Goal: Find specific page/section: Find specific page/section

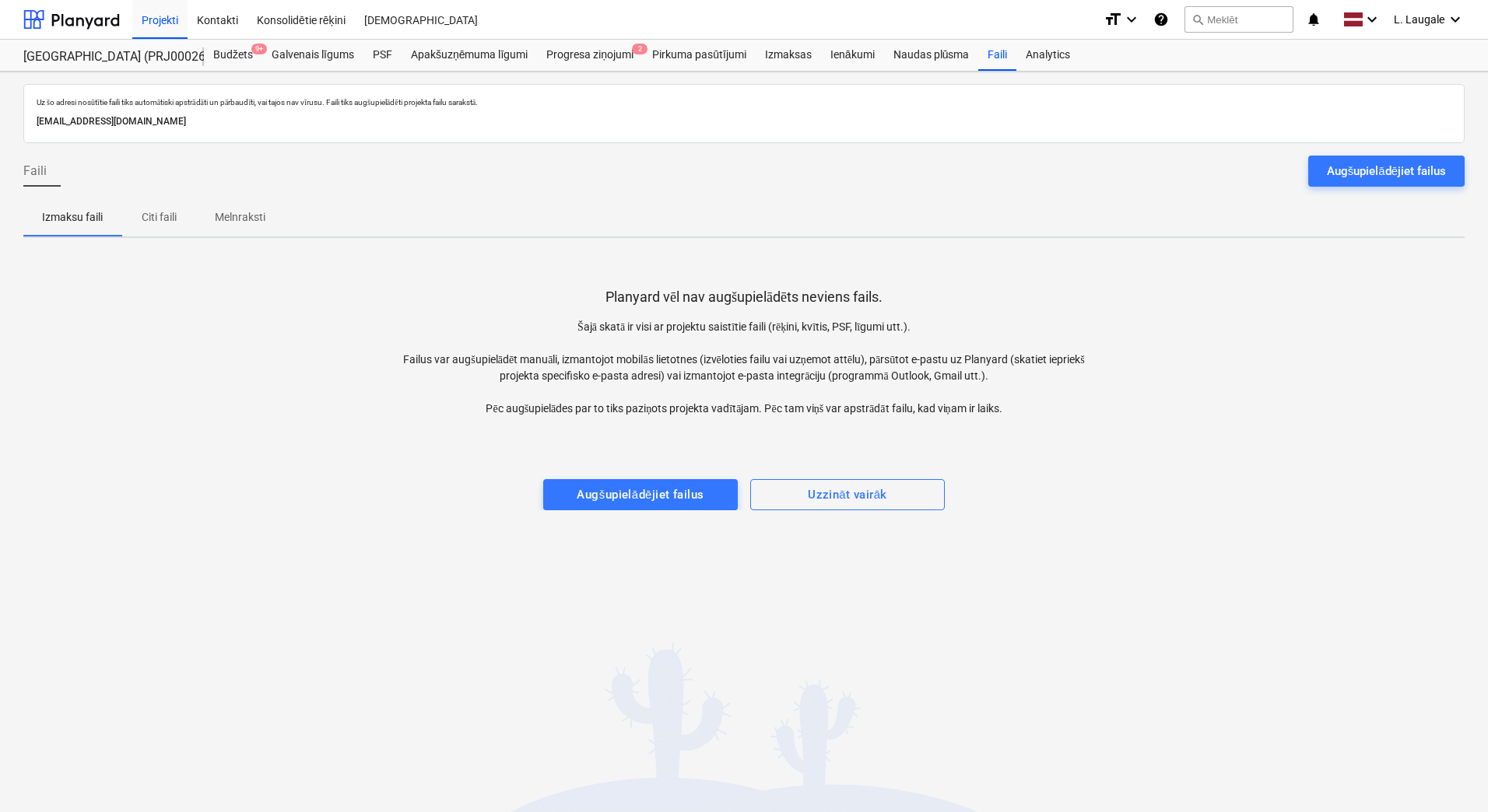
click at [239, 221] on p "Melnraksti" at bounding box center [239, 217] width 51 height 16
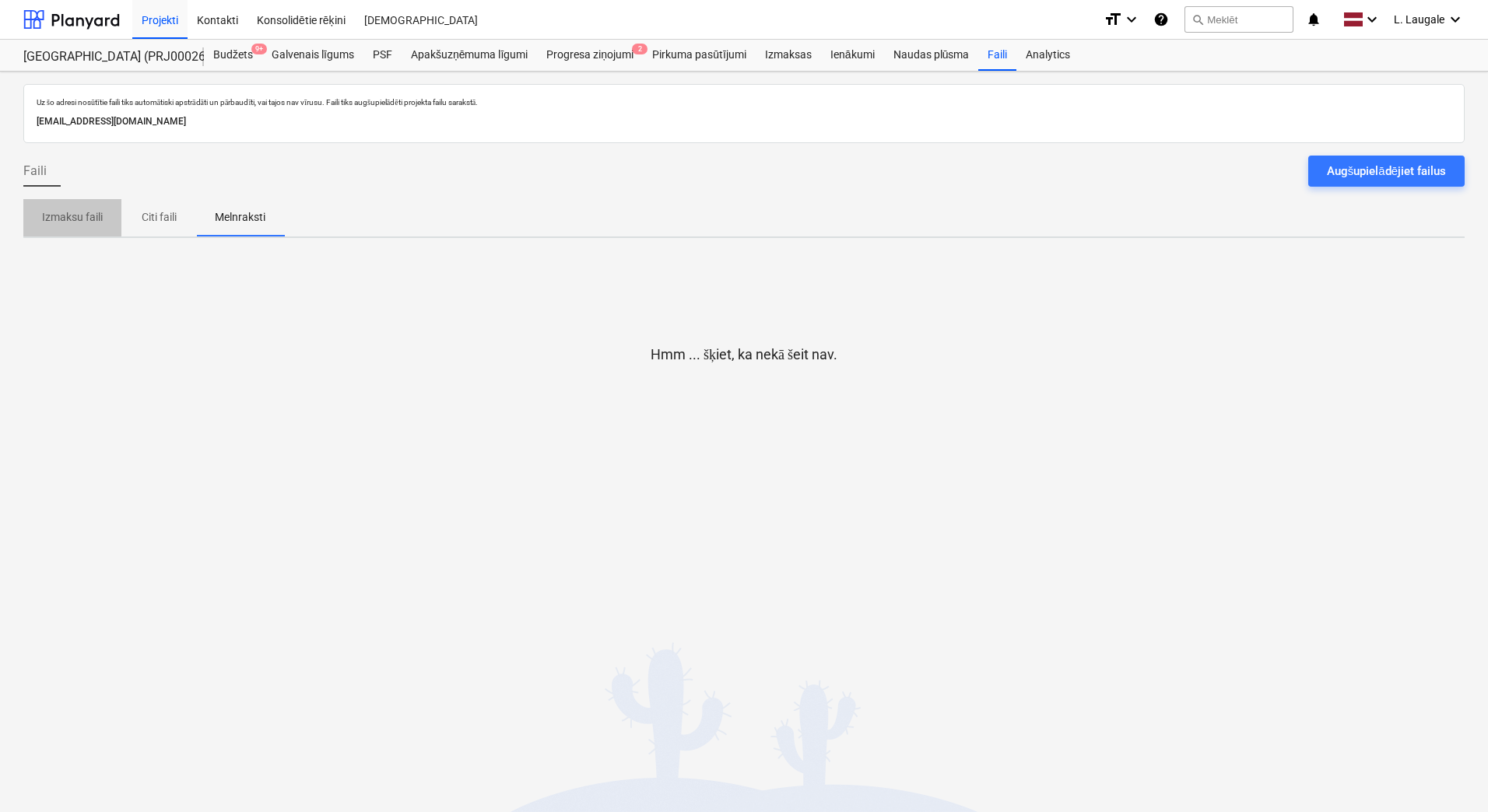
click at [38, 230] on span "Izmaksu faili" at bounding box center [72, 217] width 98 height 26
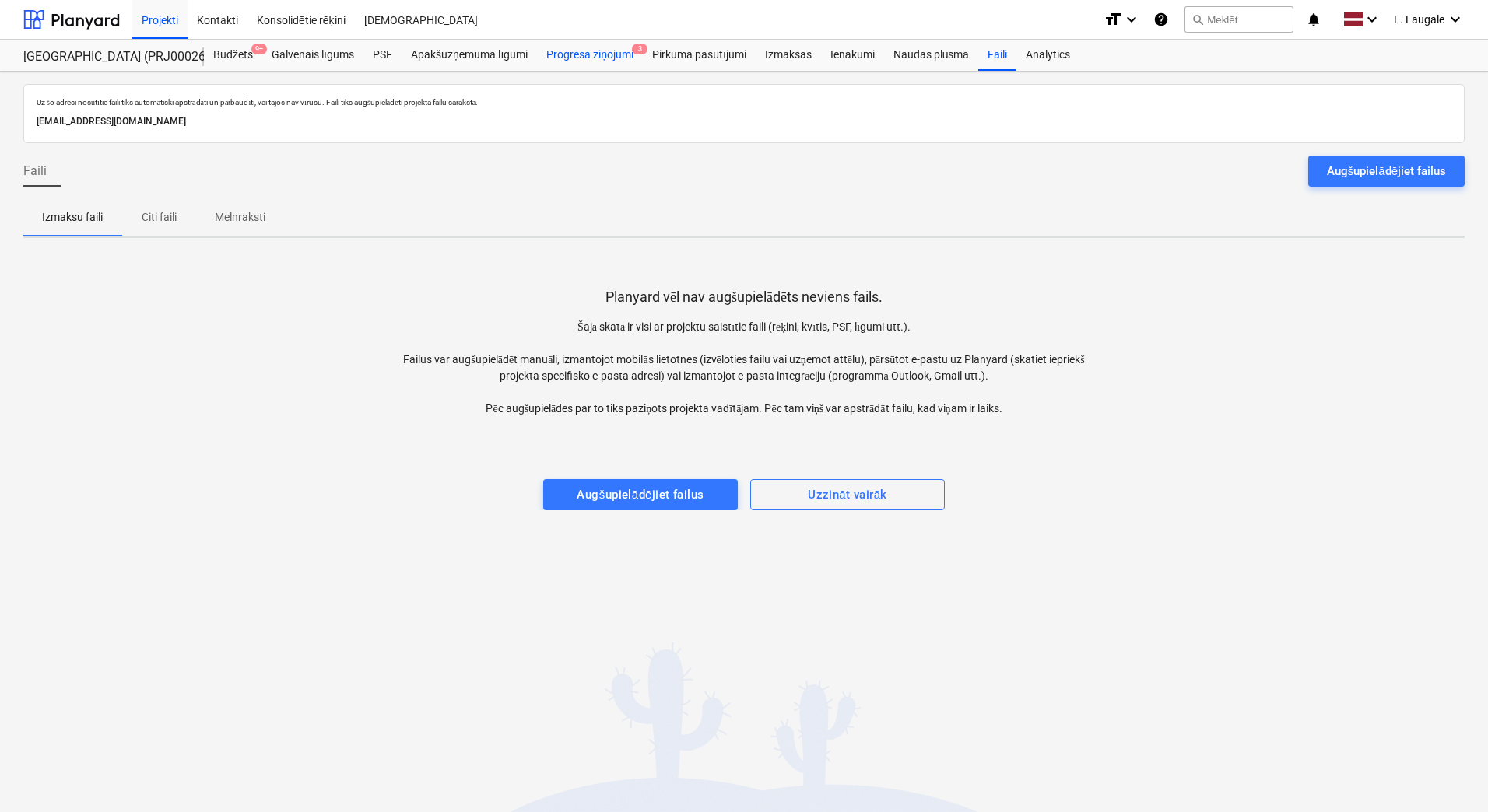
click at [572, 64] on div "Progresa ziņojumi 3" at bounding box center [589, 55] width 106 height 32
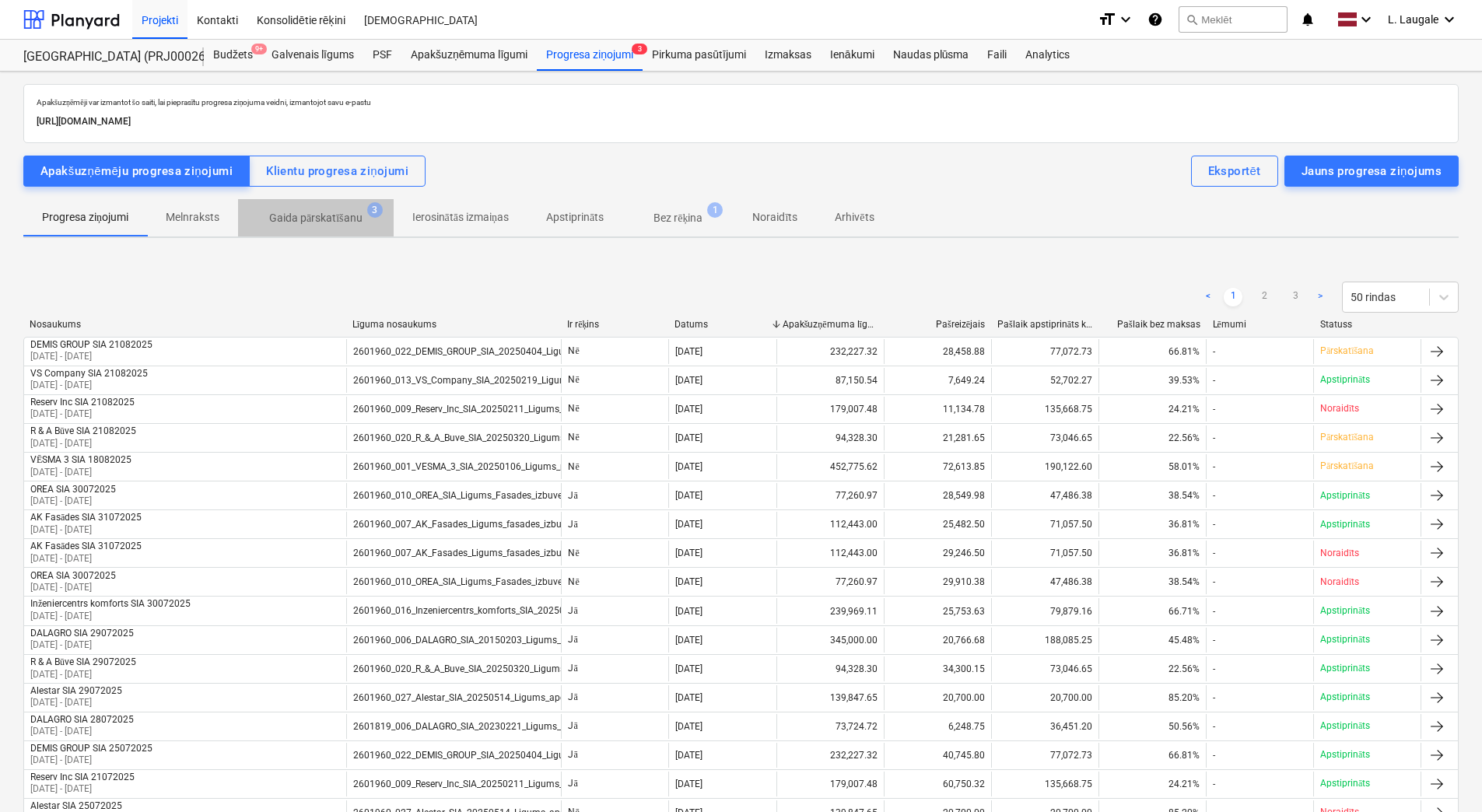
click at [320, 221] on p "Gaida pārskatīšanu" at bounding box center [316, 218] width 94 height 16
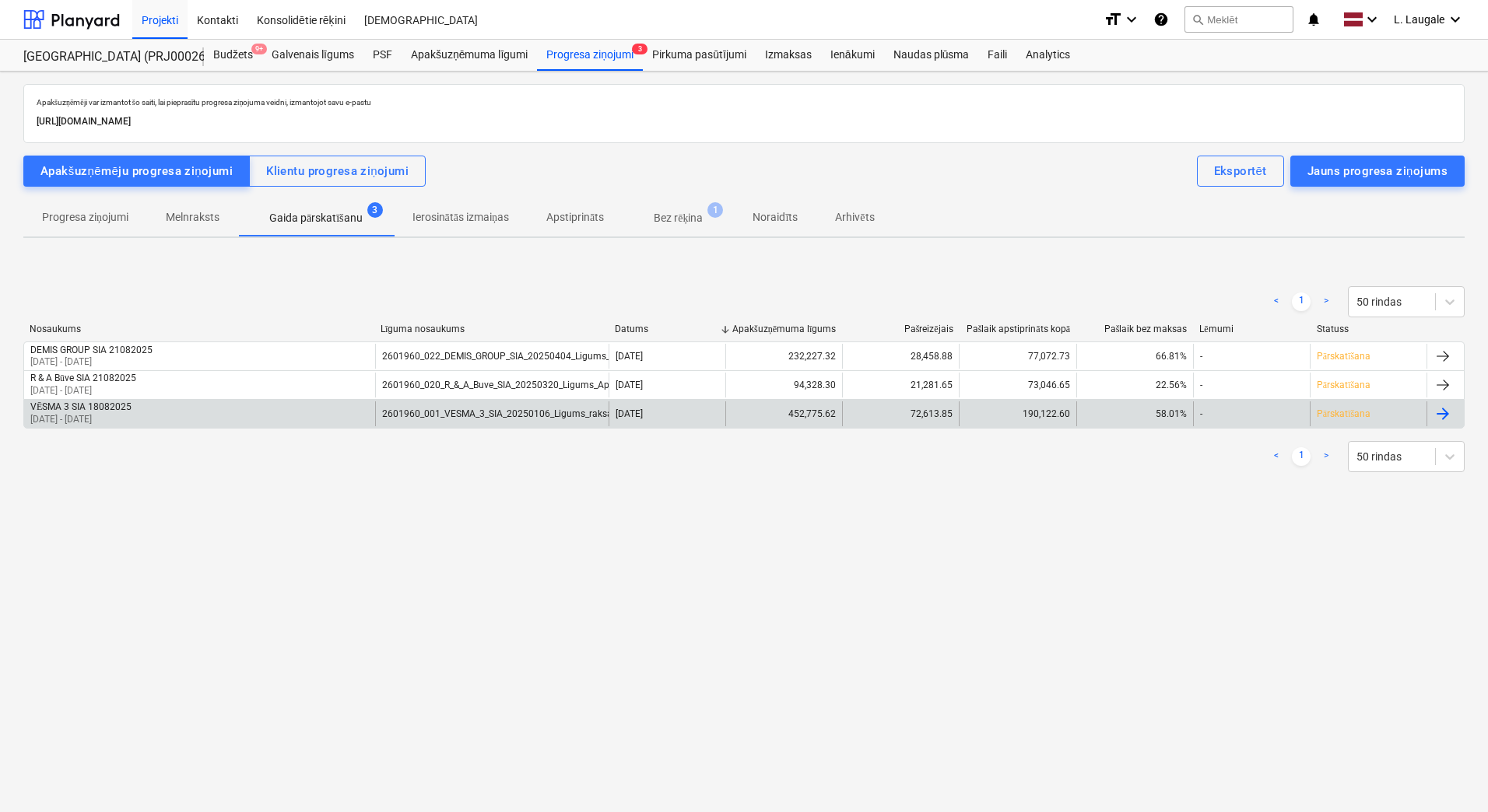
click at [319, 423] on div "VĒSMA 3 SIA 18082025 [DATE] - [DATE]" at bounding box center [199, 414] width 351 height 25
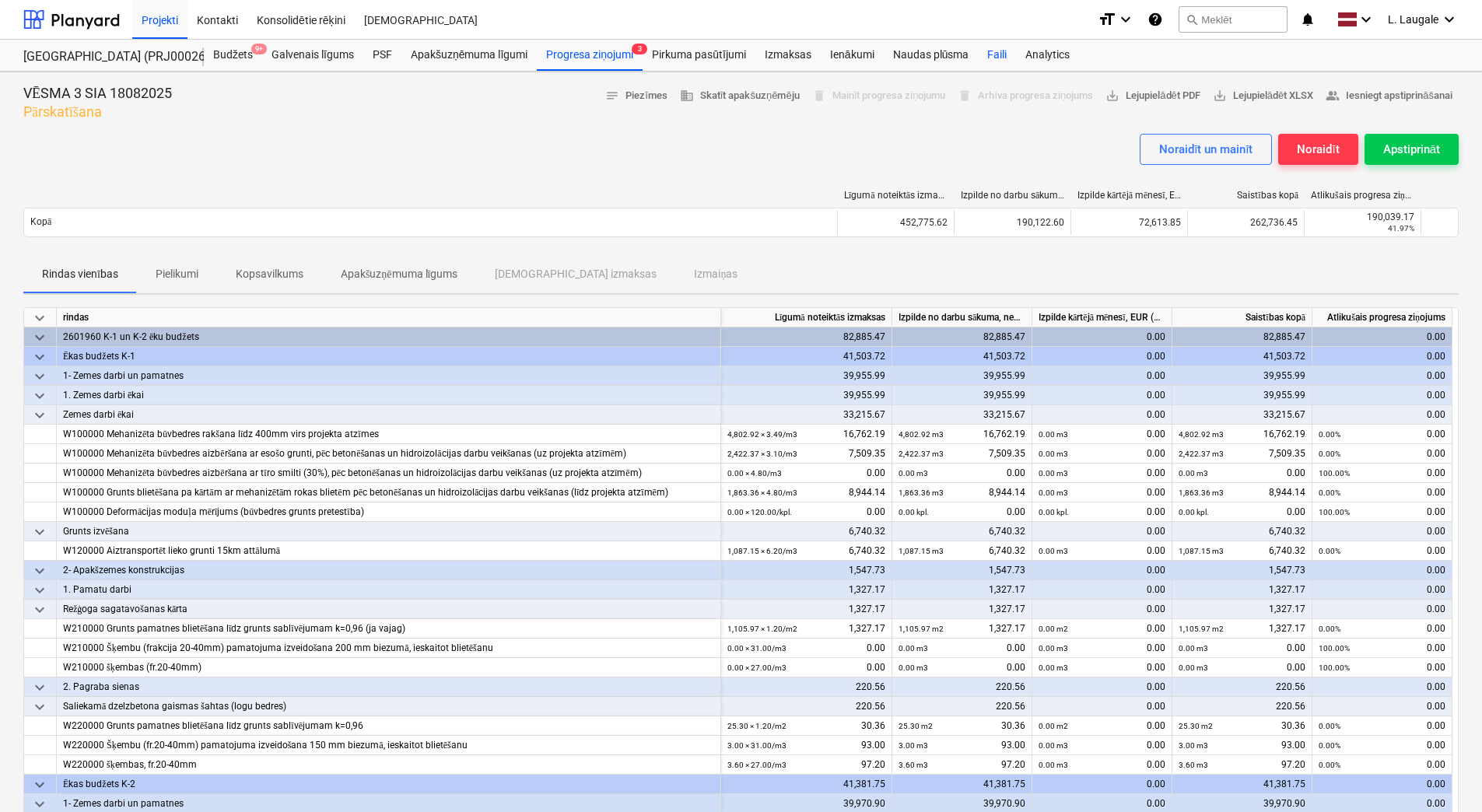
click at [997, 64] on div "Faili" at bounding box center [997, 55] width 38 height 32
